Goal: Information Seeking & Learning: Find contact information

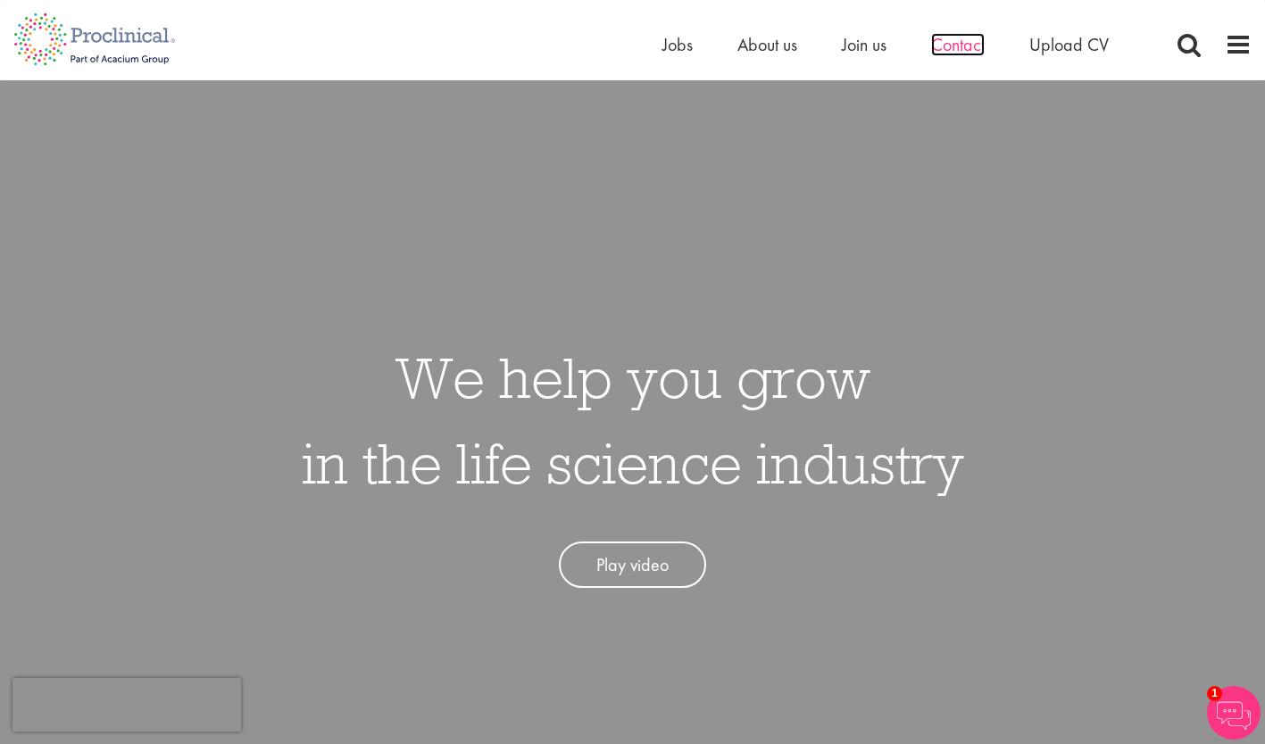
click at [953, 37] on span "Contact" at bounding box center [958, 44] width 54 height 23
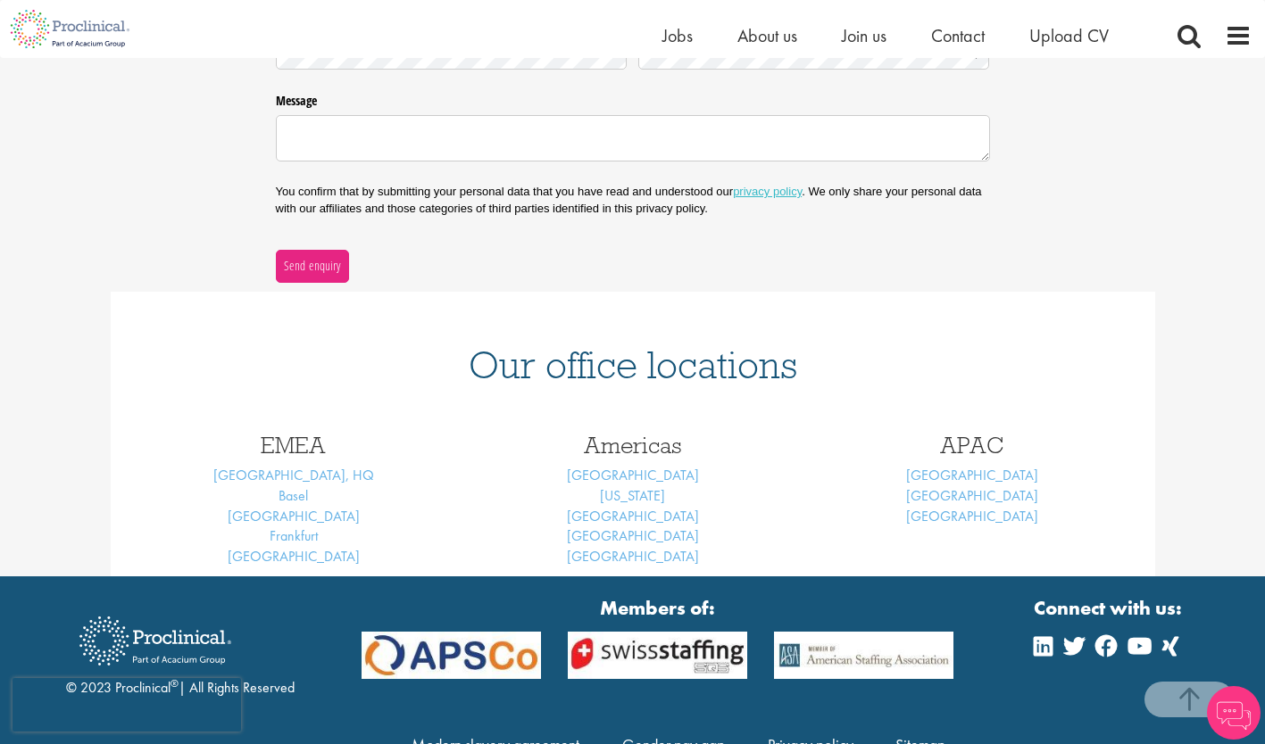
scroll to position [511, 0]
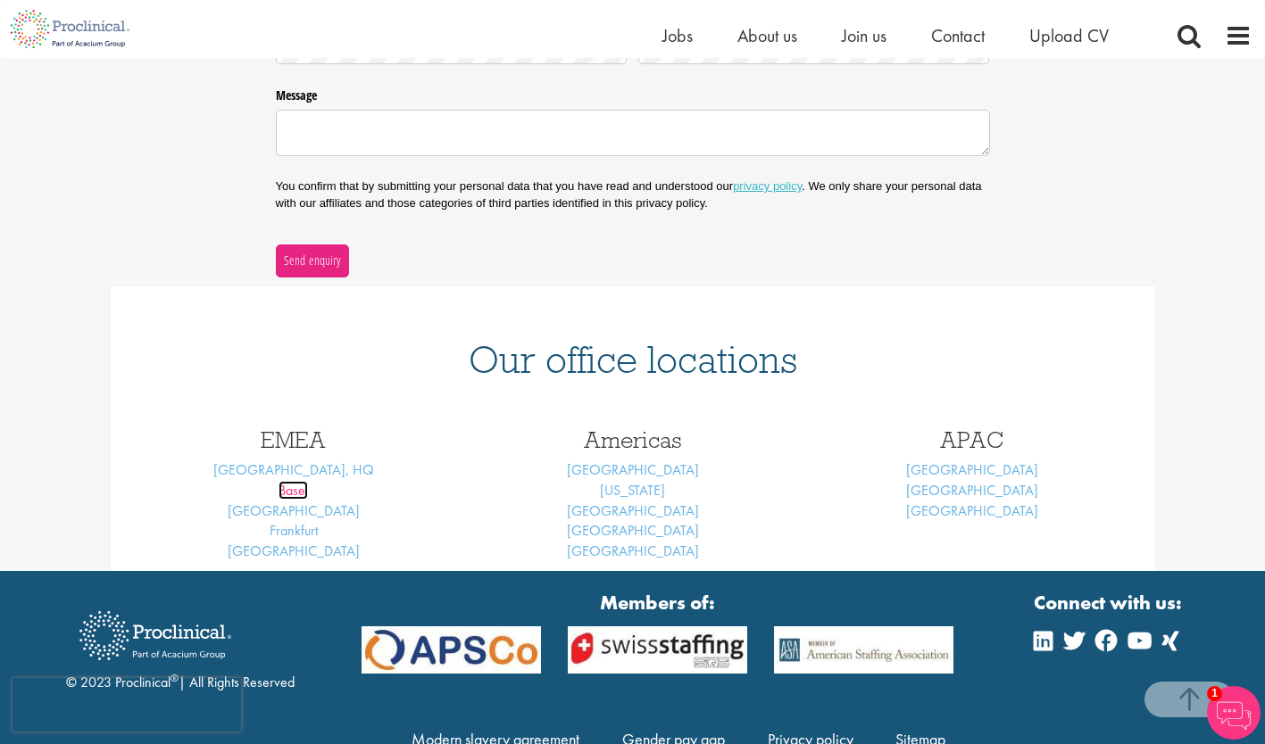
click at [295, 494] on link "Basel" at bounding box center [292, 490] width 29 height 19
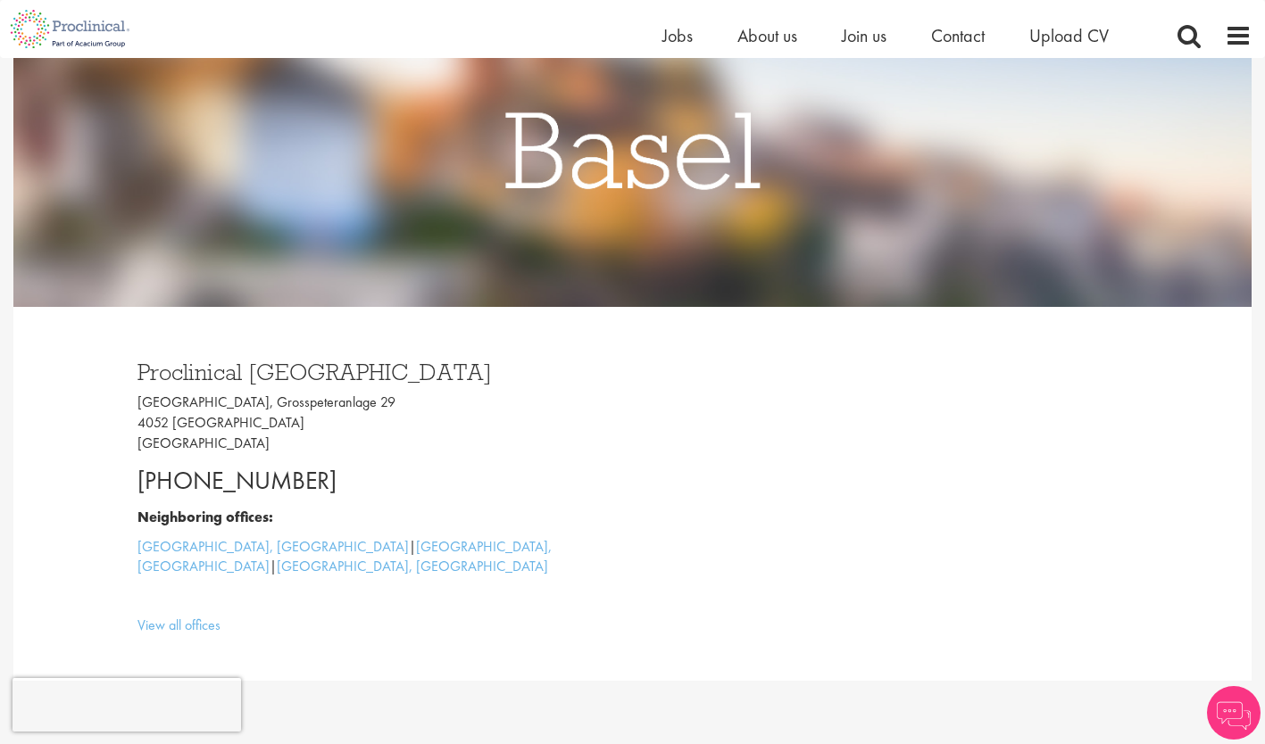
scroll to position [279, 0]
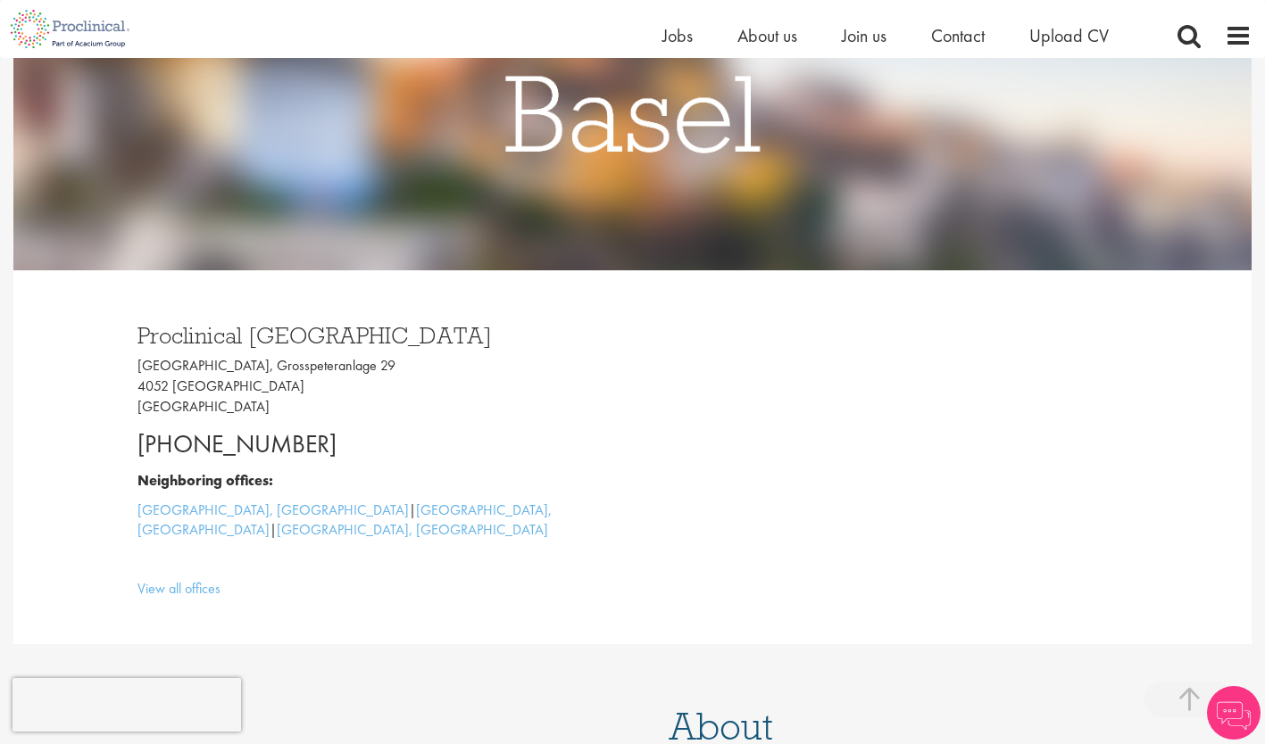
drag, startPoint x: 353, startPoint y: 424, endPoint x: 97, endPoint y: 427, distance: 255.3
click at [97, 427] on div "Proclinical Switzerland Grosspeter Tower, Grosspeteranlage 29 4052 Basel Switze…" at bounding box center [632, 457] width 1238 height 374
drag, startPoint x: 97, startPoint y: 427, endPoint x: 172, endPoint y: 440, distance: 76.2
copy p "+41 61 508 7070"
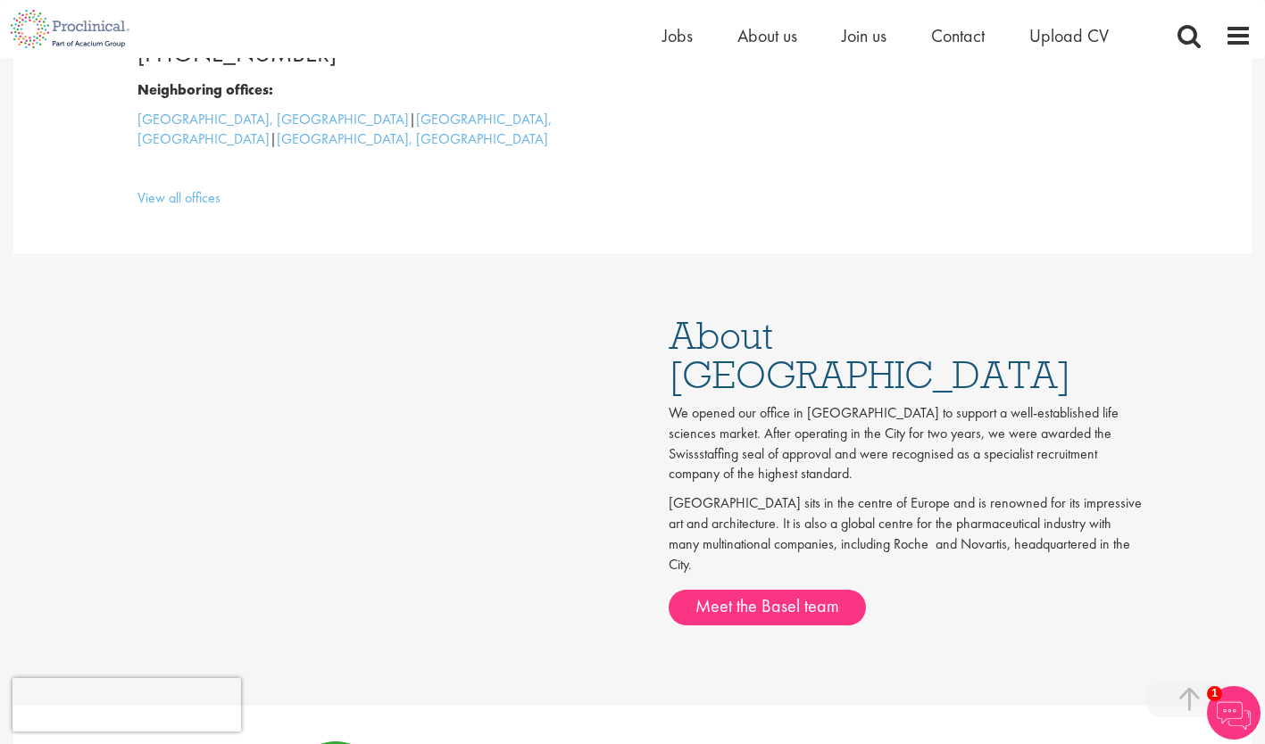
scroll to position [469, 0]
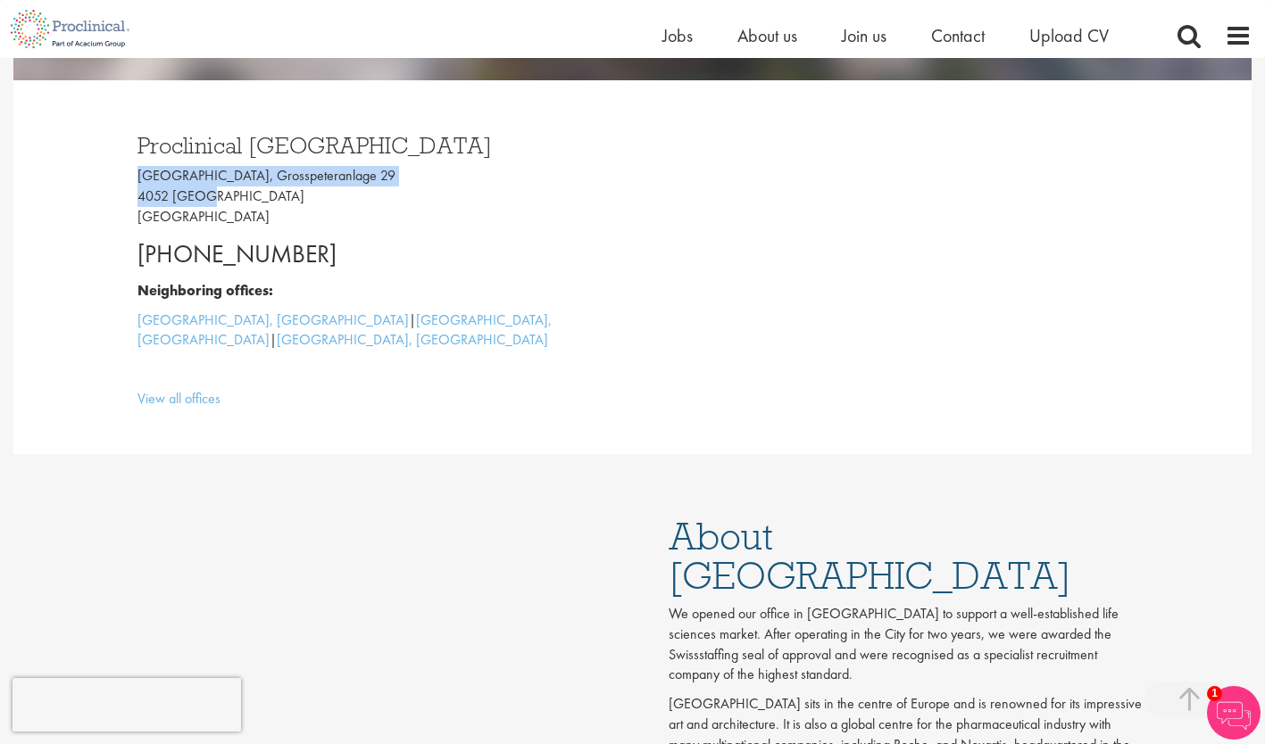
drag, startPoint x: 212, startPoint y: 188, endPoint x: 96, endPoint y: 186, distance: 115.2
click at [96, 186] on div "Proclinical Switzerland Grosspeter Tower, Grosspeteranlage 29 4052 Basel Switze…" at bounding box center [632, 267] width 1238 height 374
drag, startPoint x: 96, startPoint y: 186, endPoint x: 170, endPoint y: 193, distance: 73.5
copy p "Grosspeter Tower, Grosspeteranlage 29 4052 Basel"
